Goal: Task Accomplishment & Management: Manage account settings

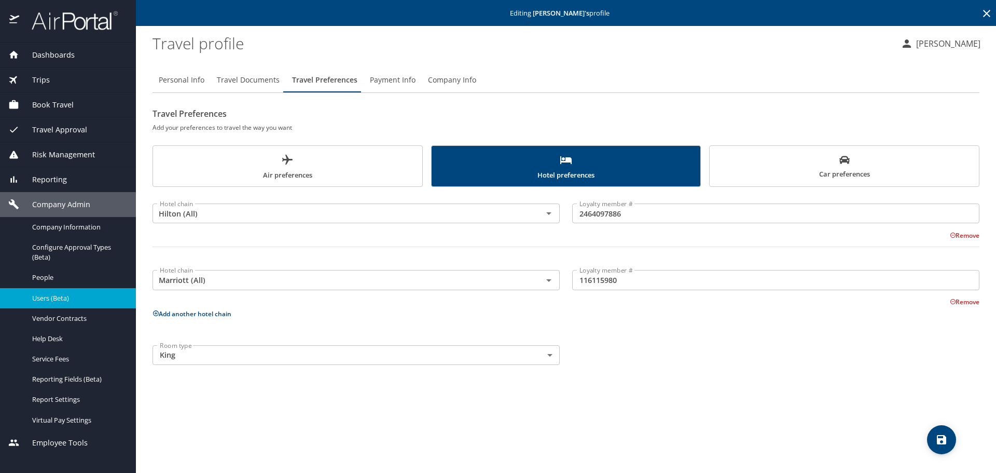
click at [984, 12] on icon at bounding box center [986, 13] width 12 height 12
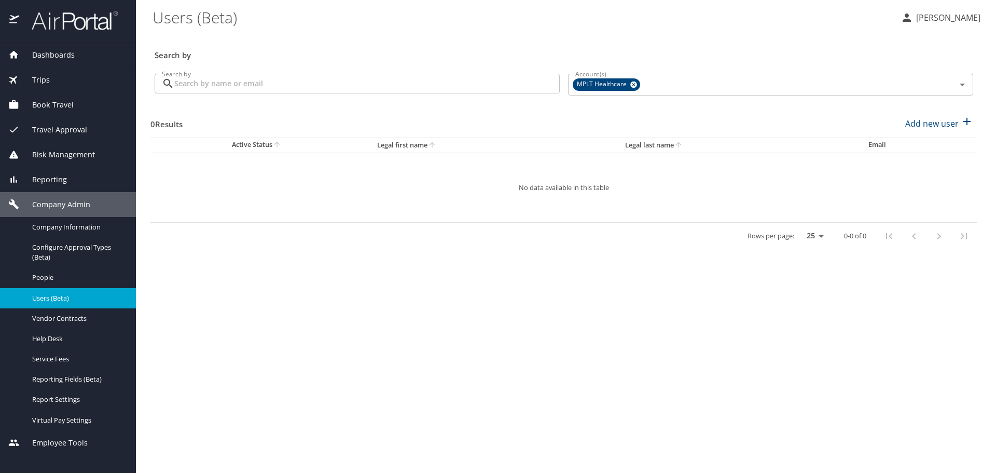
click at [497, 84] on input "Search by" at bounding box center [366, 84] width 385 height 20
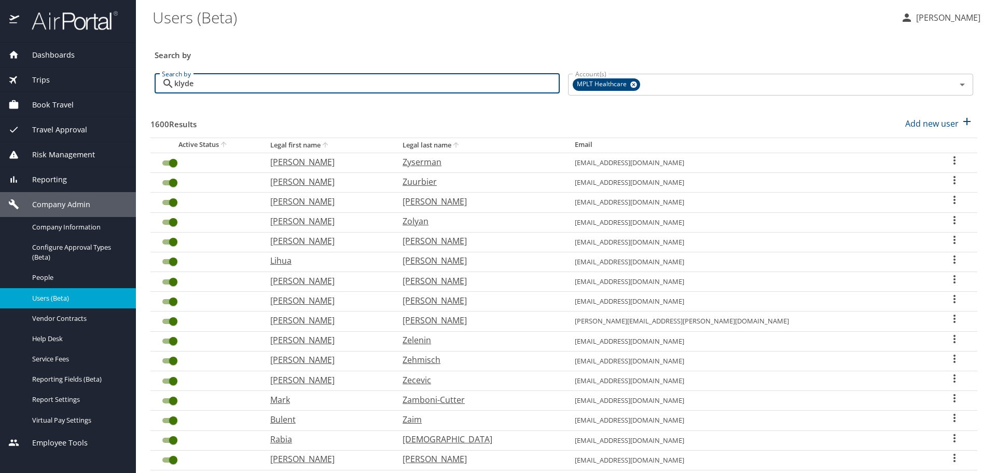
type input "klyde"
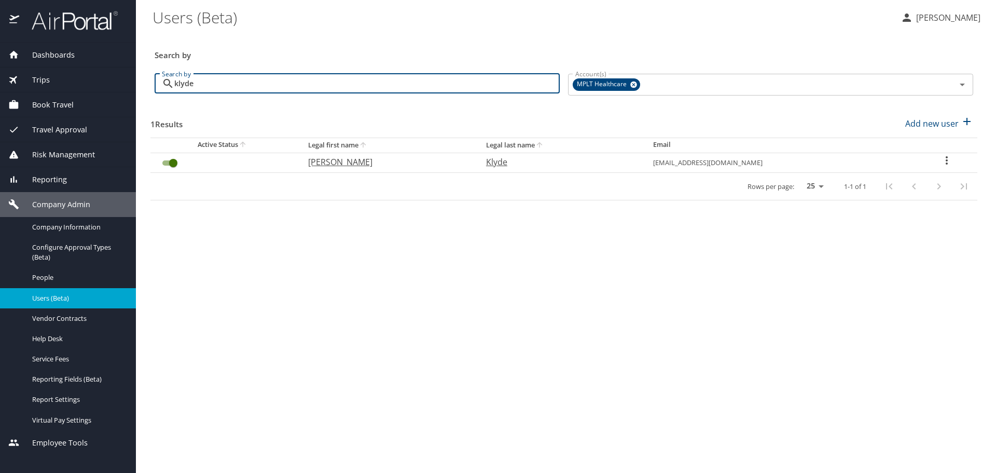
click at [361, 164] on p "[PERSON_NAME]" at bounding box center [386, 162] width 157 height 12
select select "US"
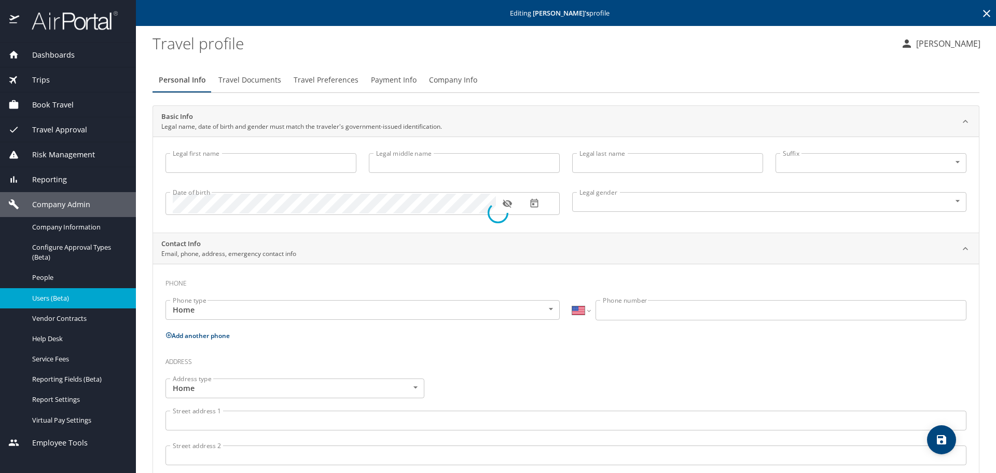
type input "[PERSON_NAME]"
type input "Klyde"
type input "[DEMOGRAPHIC_DATA]"
type input "[PERSON_NAME]"
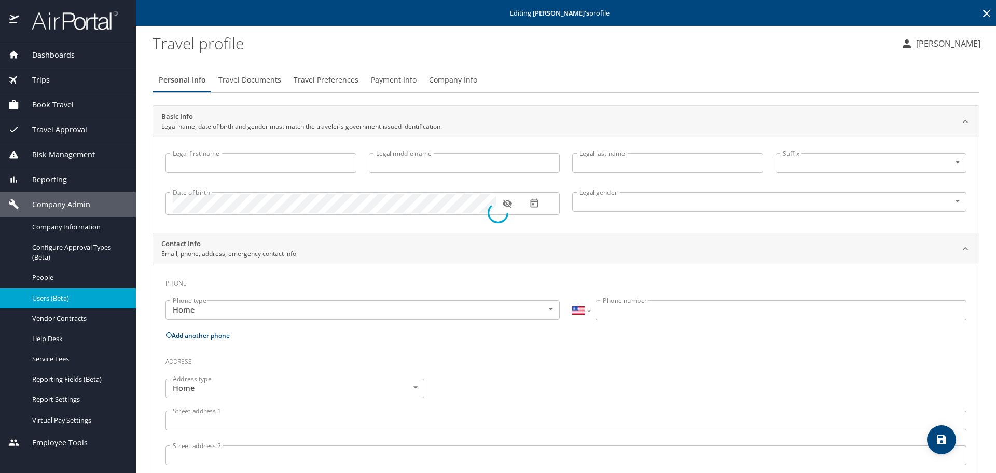
type input "Klyde"
type input "[PHONE_NUMBER]"
select select "US"
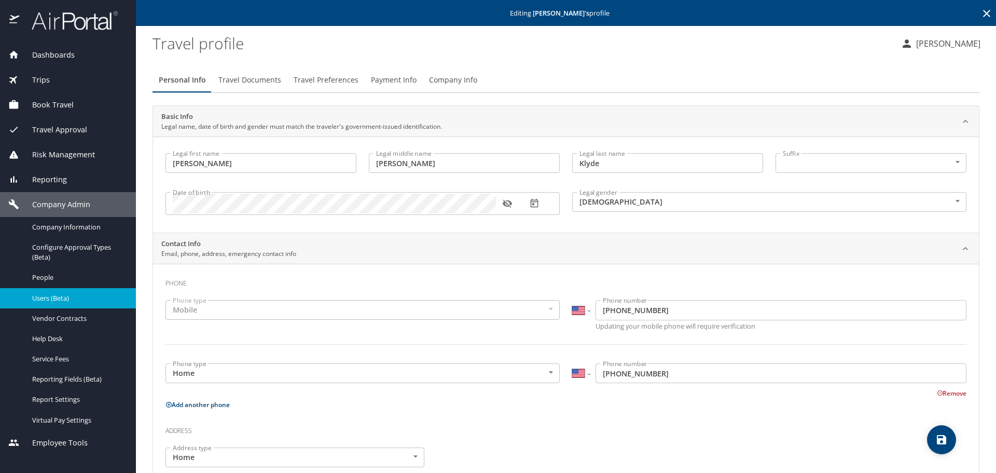
click at [315, 84] on span "Travel Preferences" at bounding box center [326, 80] width 65 height 13
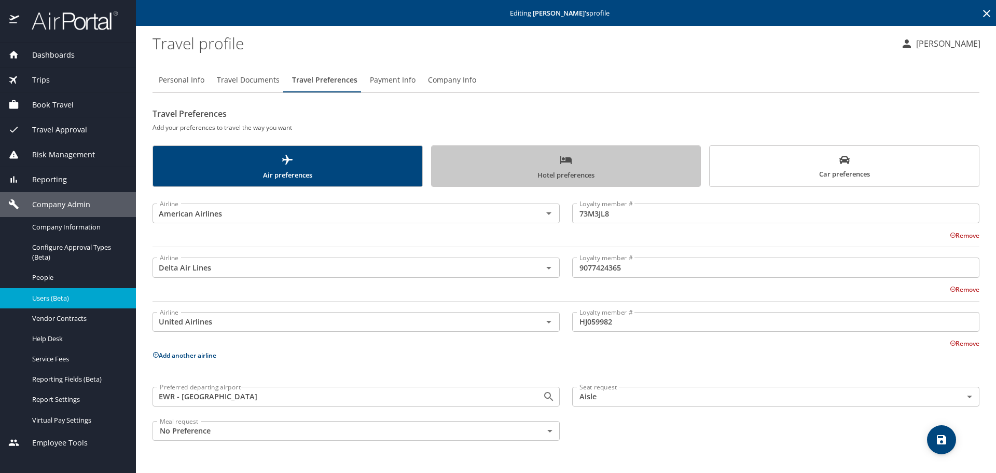
click at [532, 161] on span "Hotel preferences" at bounding box center [566, 167] width 257 height 27
